Goal: Task Accomplishment & Management: Manage account settings

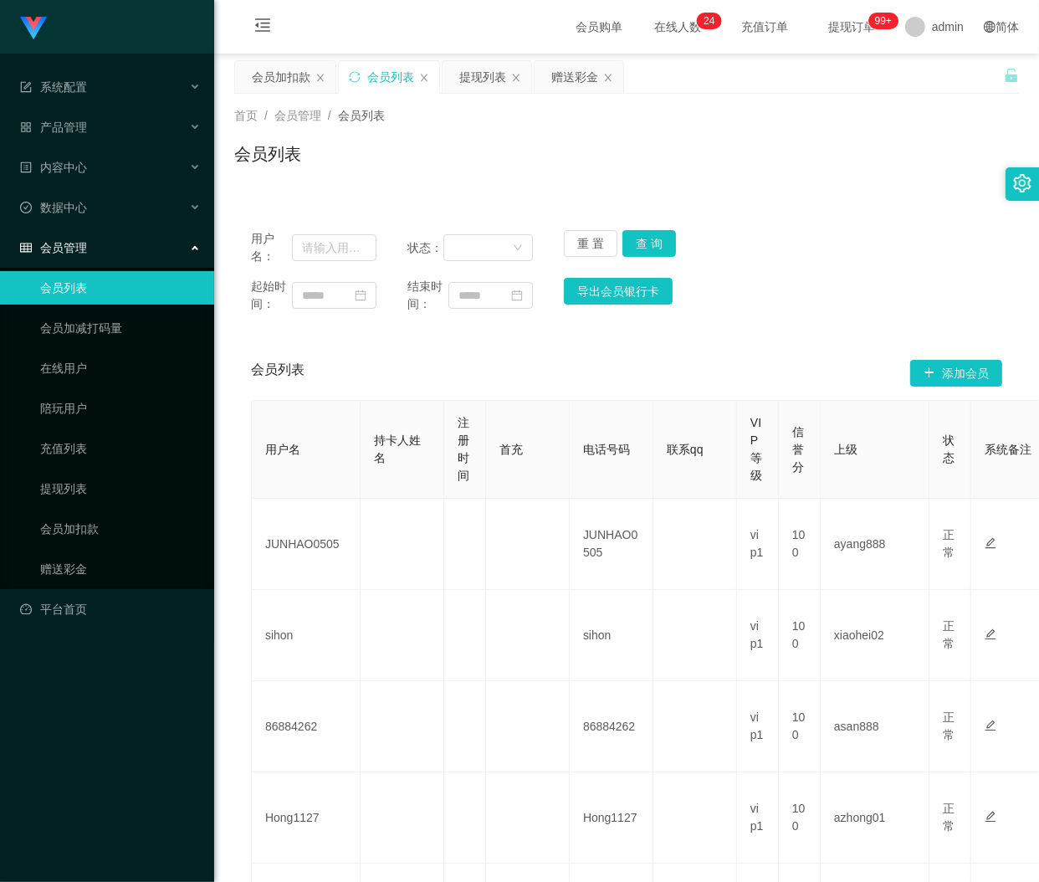
click at [295, 85] on div "会员加扣款" at bounding box center [281, 77] width 59 height 32
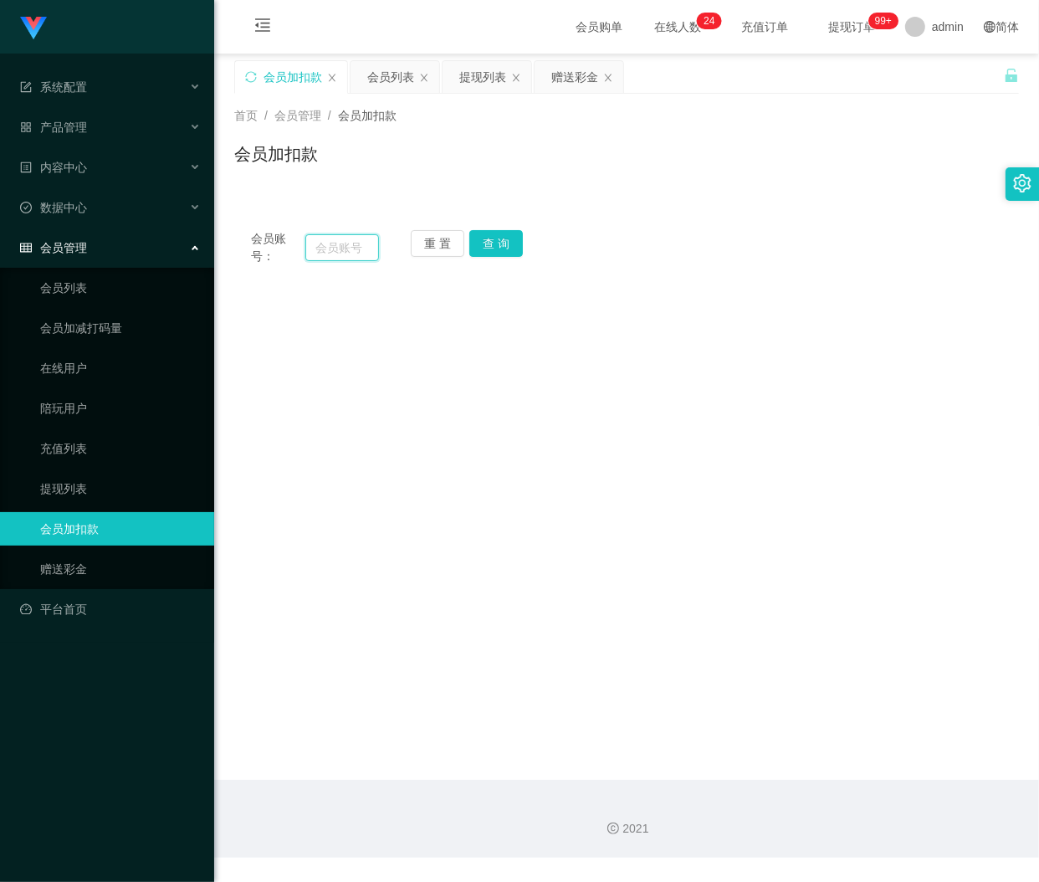
click at [358, 247] on input "text" at bounding box center [342, 247] width 74 height 27
paste input "zhubaobao90"
type input "zhubaobao90"
click at [503, 241] on button "查 询" at bounding box center [497, 243] width 54 height 27
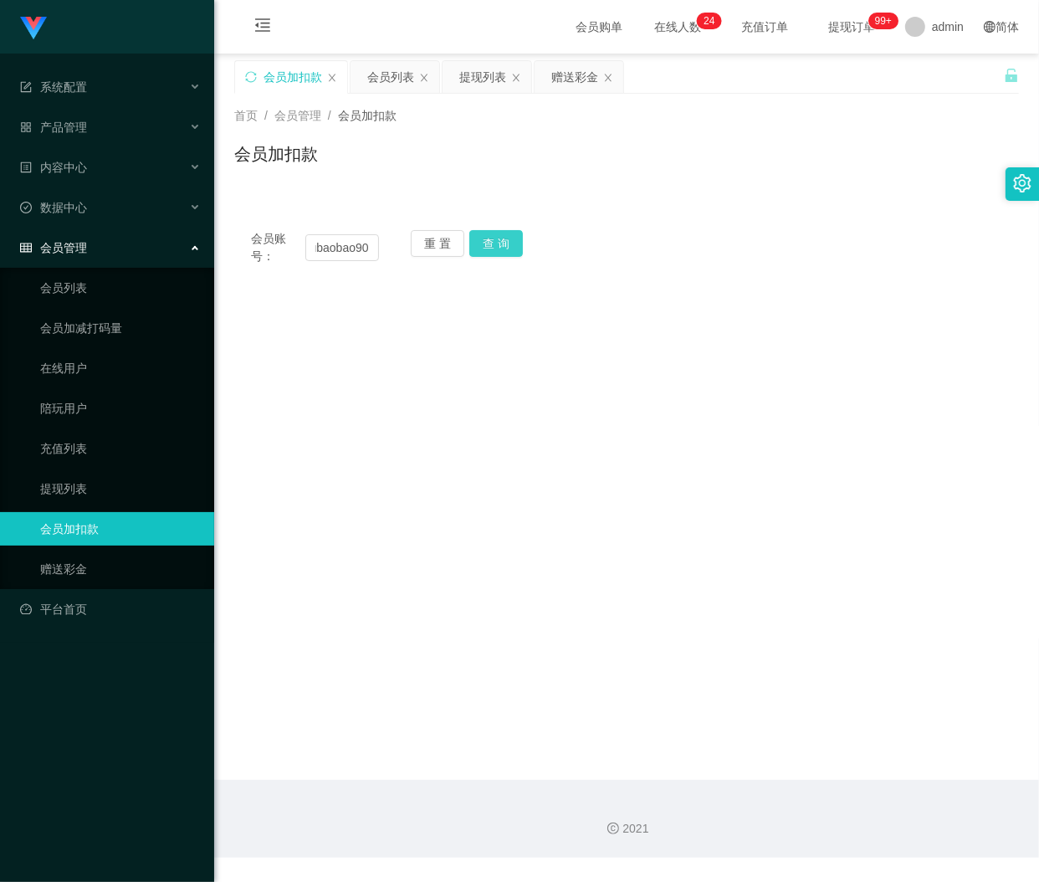
scroll to position [0, 0]
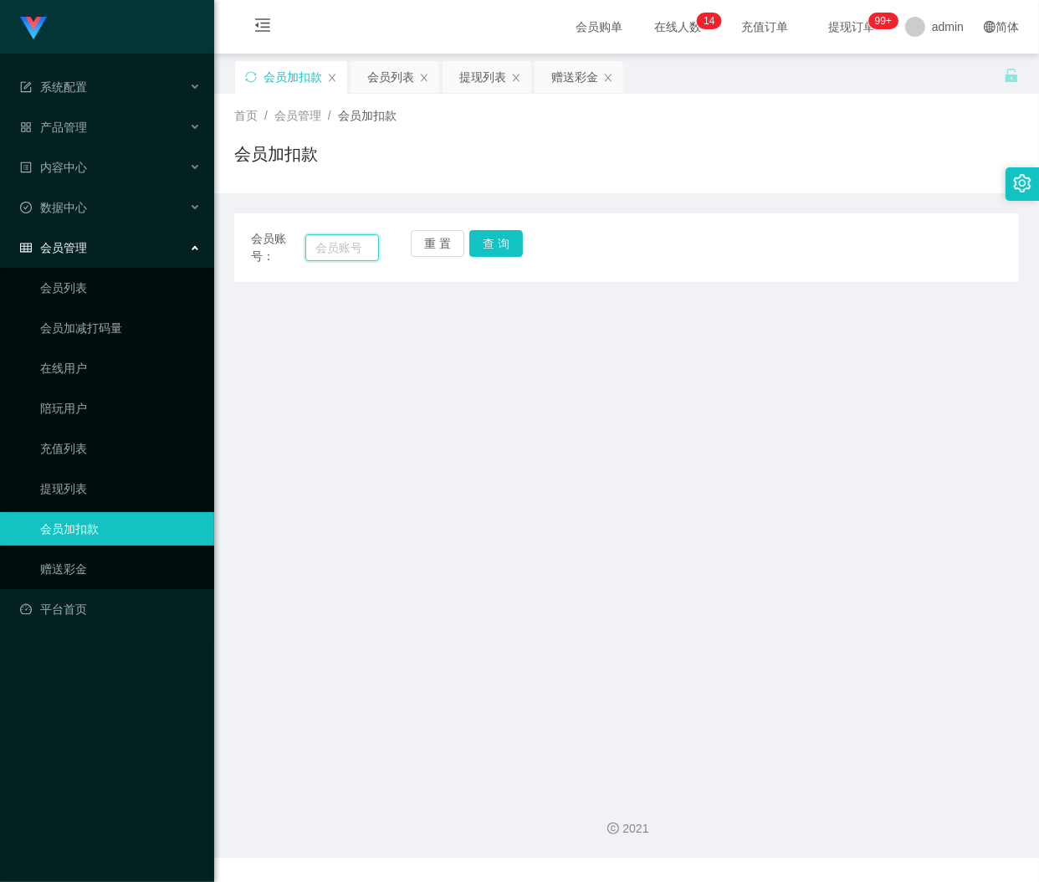
click at [346, 248] on input "text" at bounding box center [342, 247] width 74 height 27
paste input "qq123"
type input "qq123"
click at [511, 252] on button "查 询" at bounding box center [497, 243] width 54 height 27
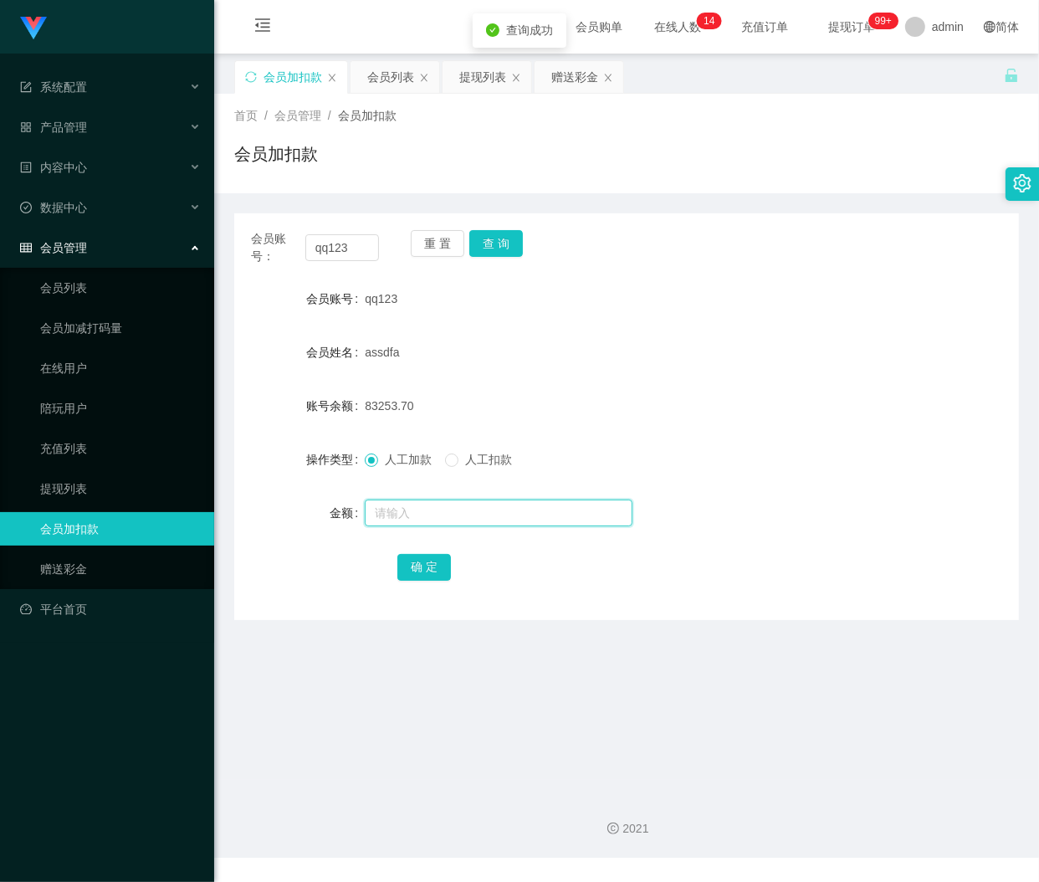
click at [471, 514] on input "text" at bounding box center [499, 513] width 268 height 27
type input "30"
click at [422, 572] on button "确 定" at bounding box center [425, 567] width 54 height 27
click at [440, 238] on button "重 置" at bounding box center [438, 243] width 54 height 27
